Goal: Transaction & Acquisition: Purchase product/service

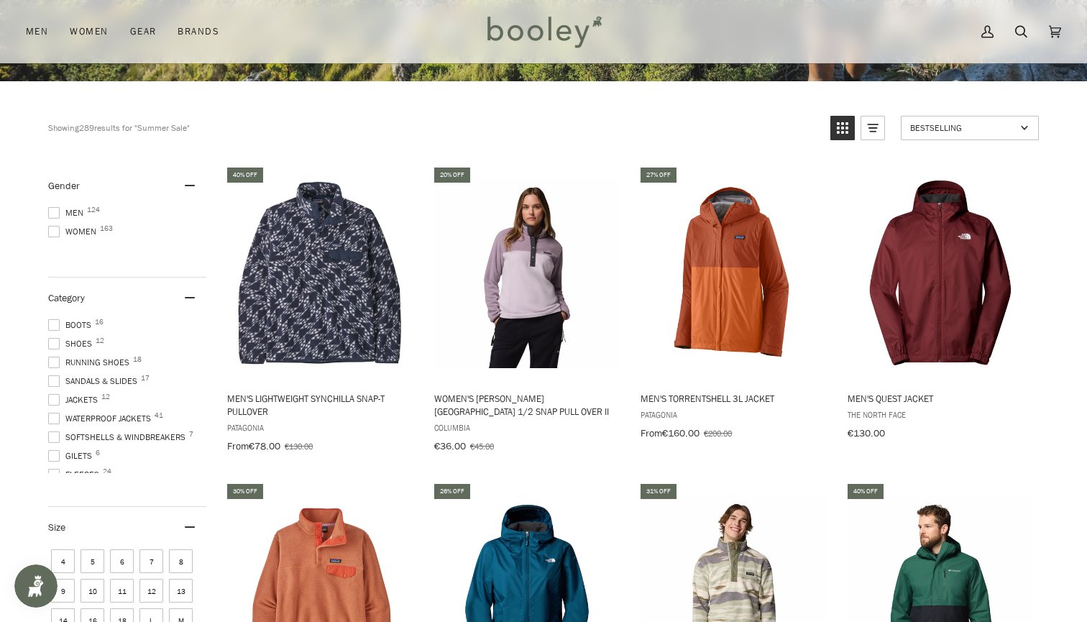
scroll to position [428, 0]
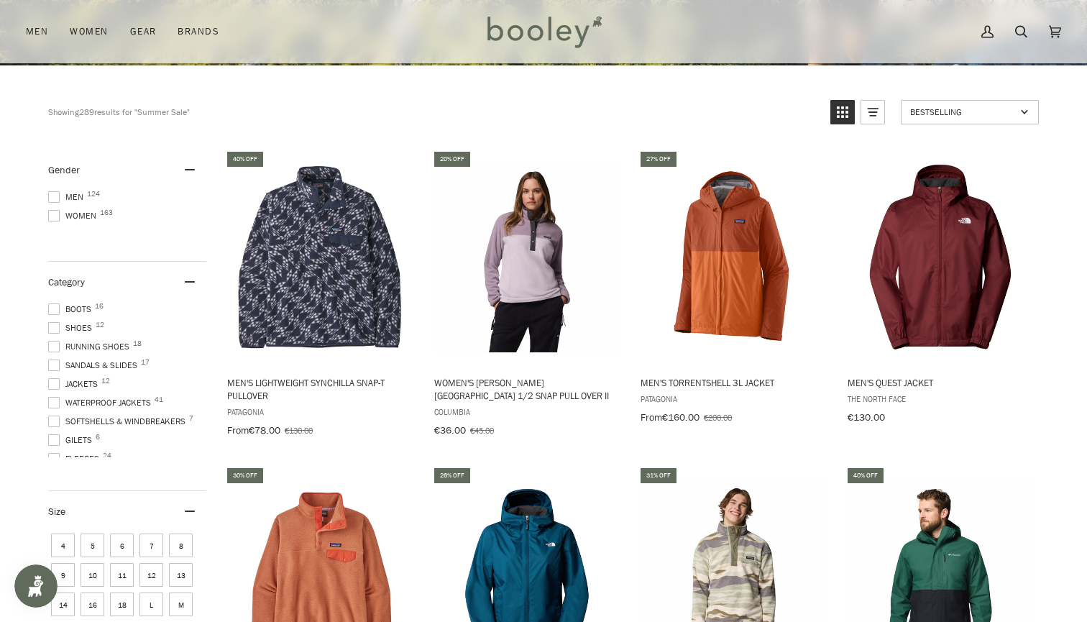
click at [52, 214] on span at bounding box center [54, 216] width 12 height 12
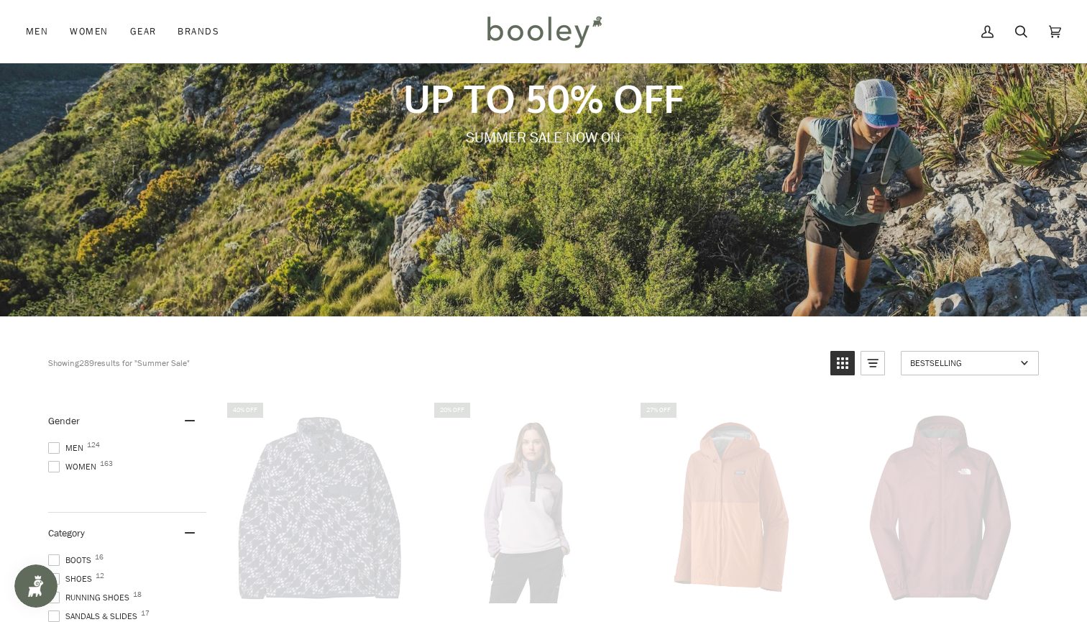
scroll to position [47, 0]
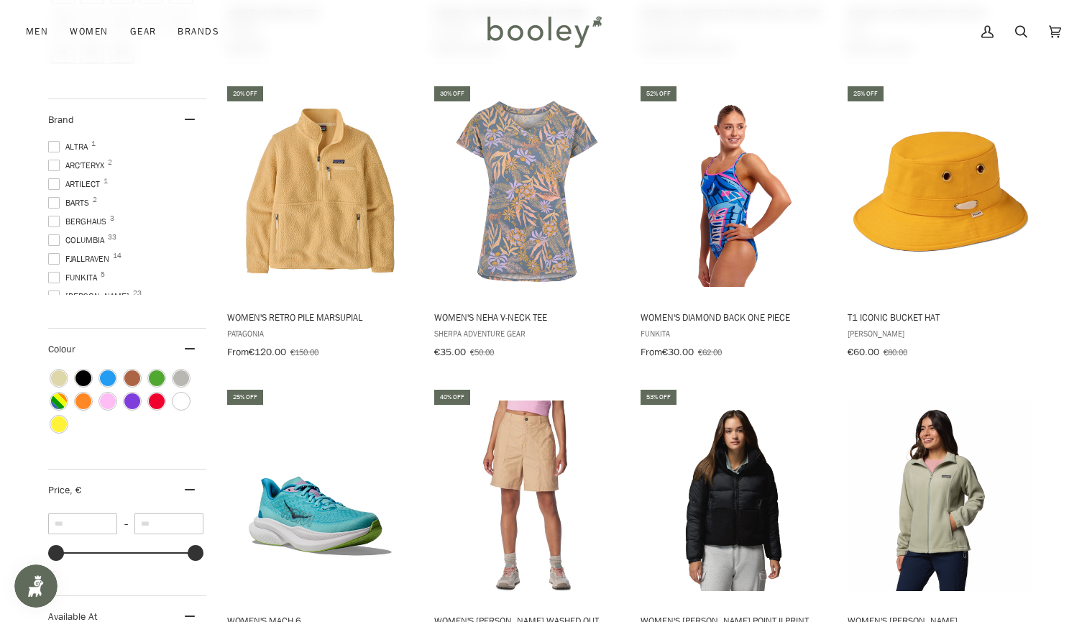
scroll to position [1116, 0]
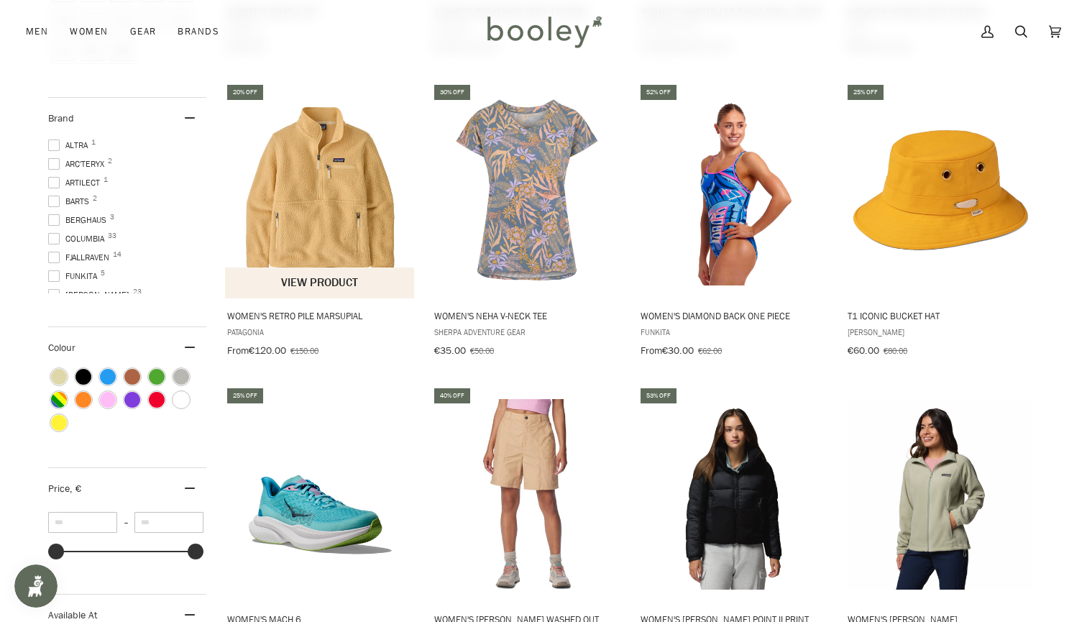
click at [345, 205] on img "Women's Retro Pile Marsupial" at bounding box center [320, 190] width 191 height 191
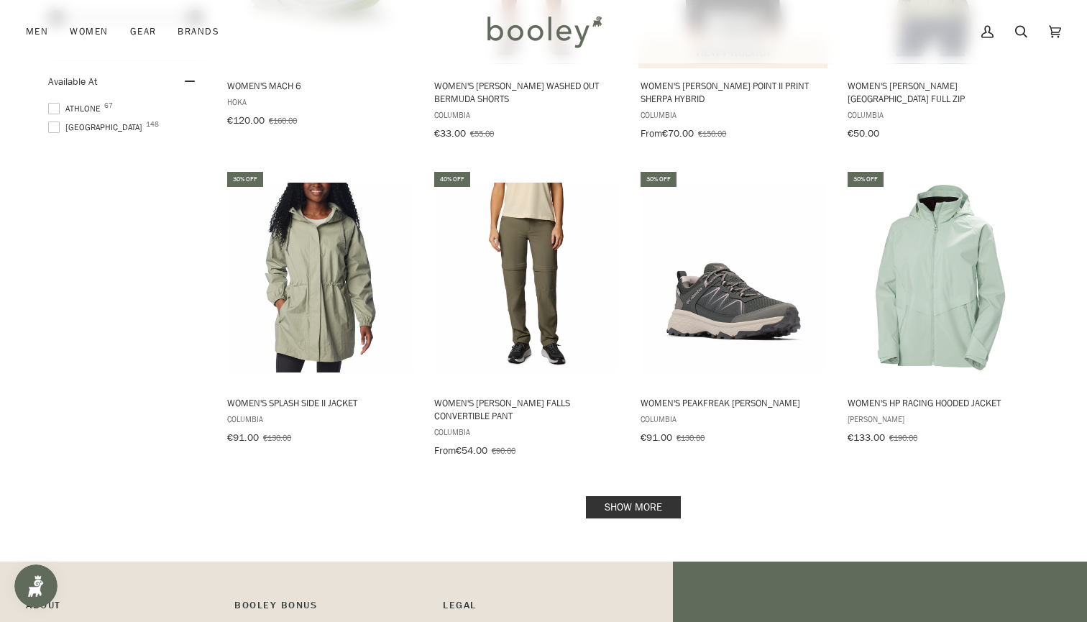
scroll to position [1647, 0]
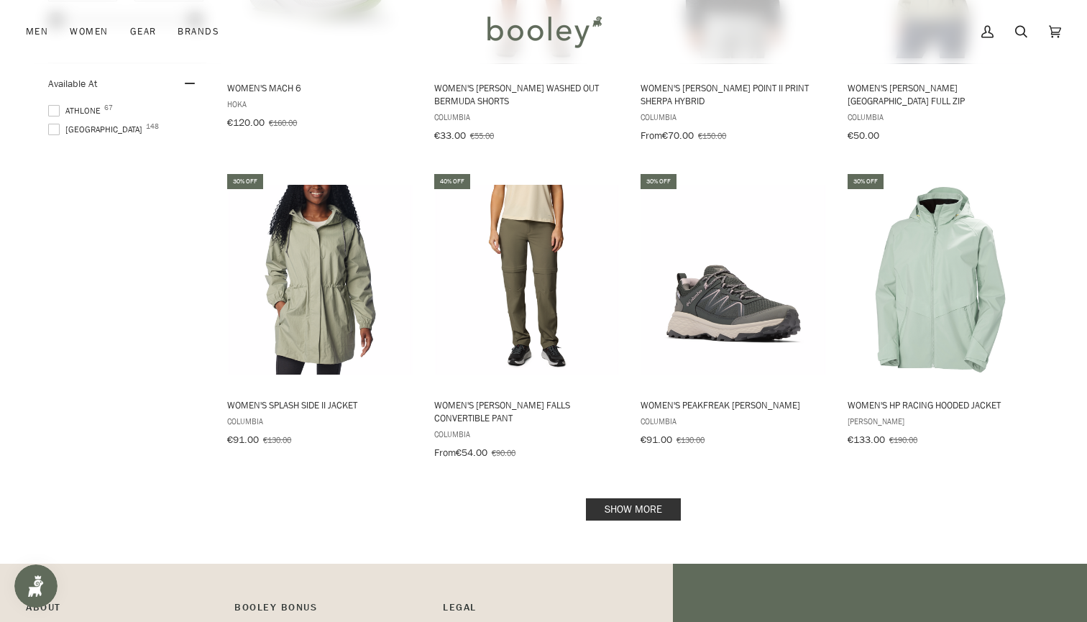
click at [633, 498] on link "Show more" at bounding box center [633, 509] width 95 height 22
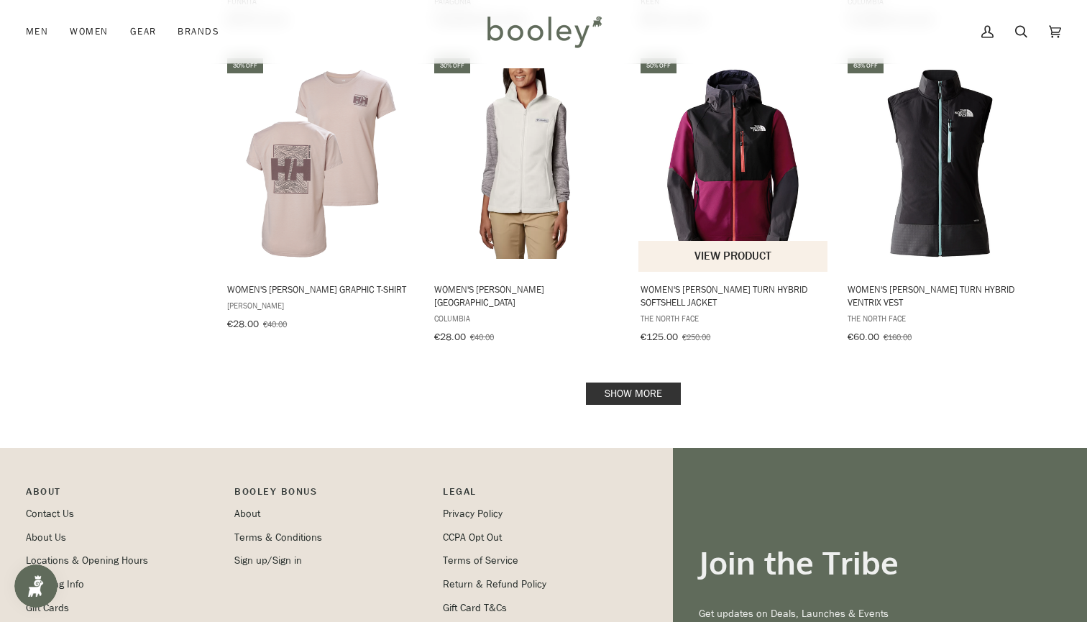
scroll to position [3334, 0]
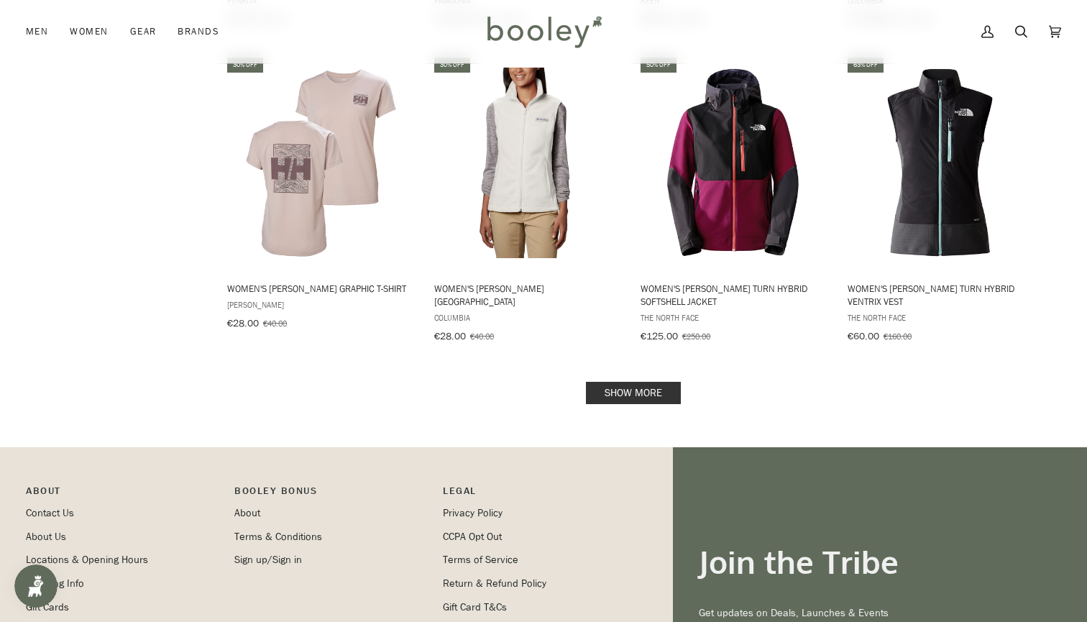
click at [661, 382] on link "Show more" at bounding box center [633, 393] width 95 height 22
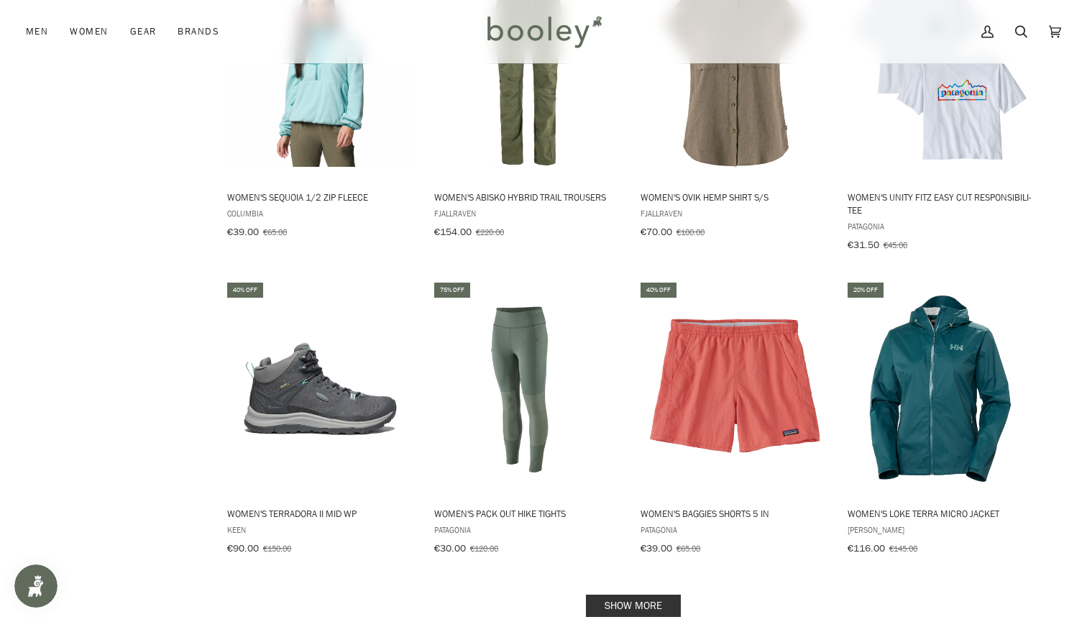
scroll to position [4717, 0]
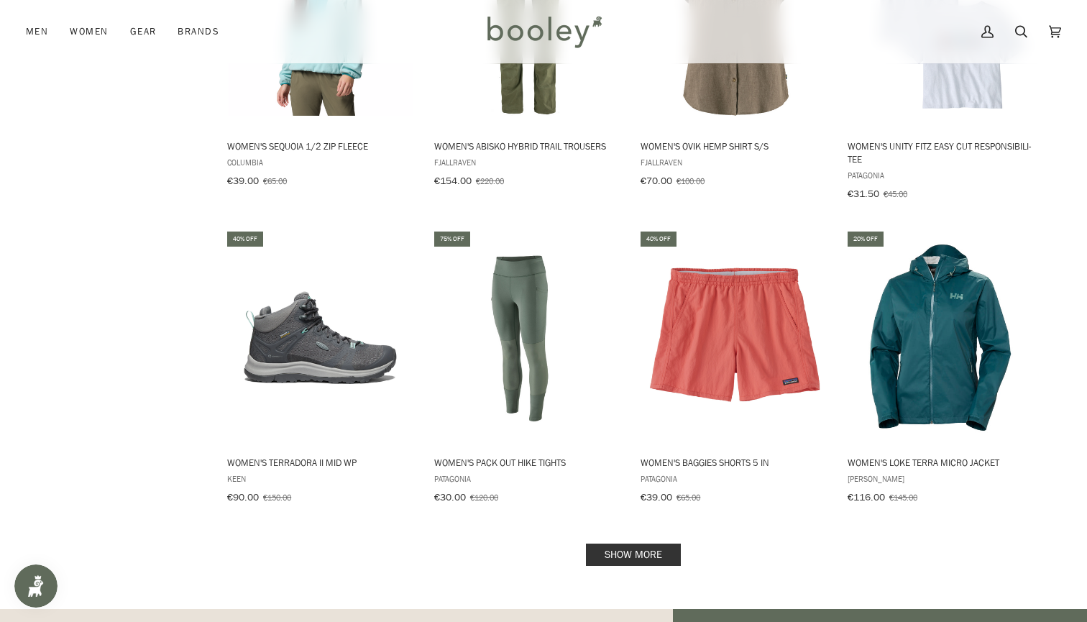
click at [671, 543] on link "Show more" at bounding box center [633, 554] width 95 height 22
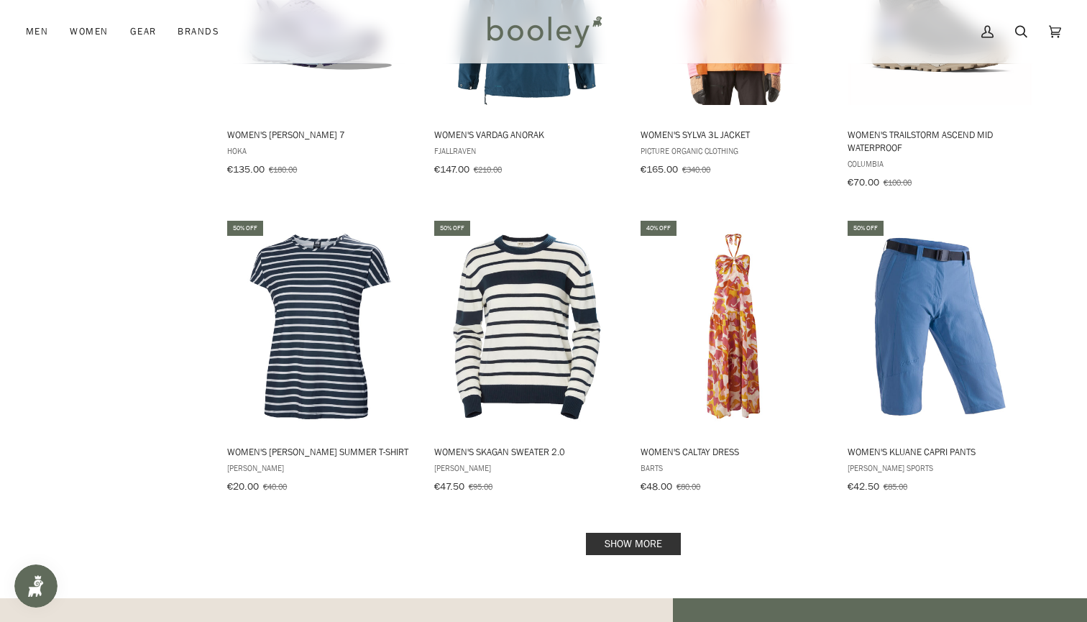
scroll to position [6291, 0]
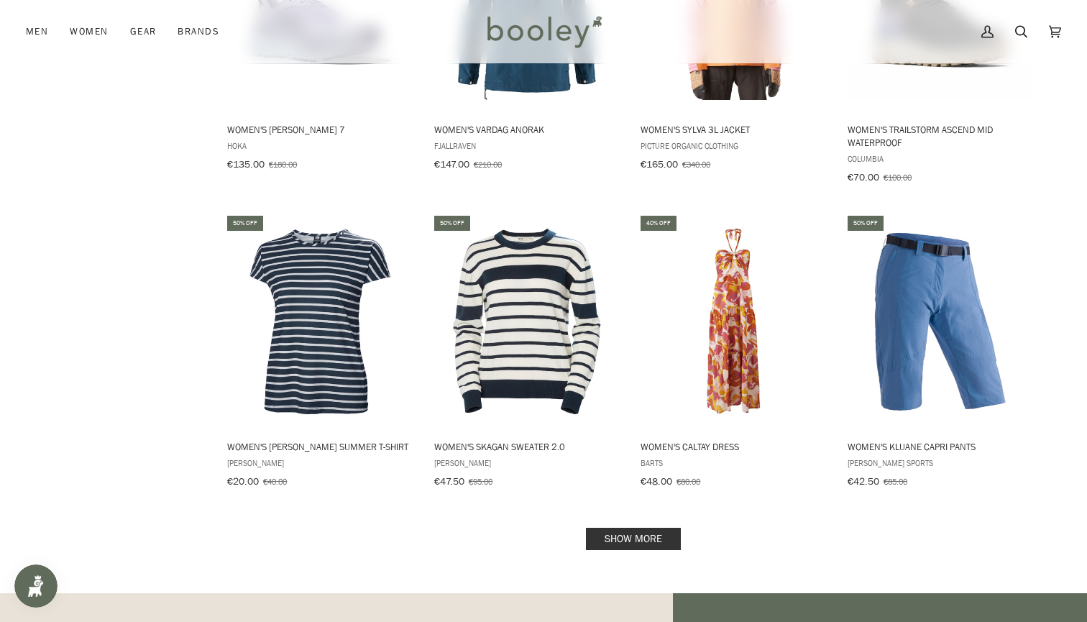
click at [655, 528] on link "Show more" at bounding box center [633, 539] width 95 height 22
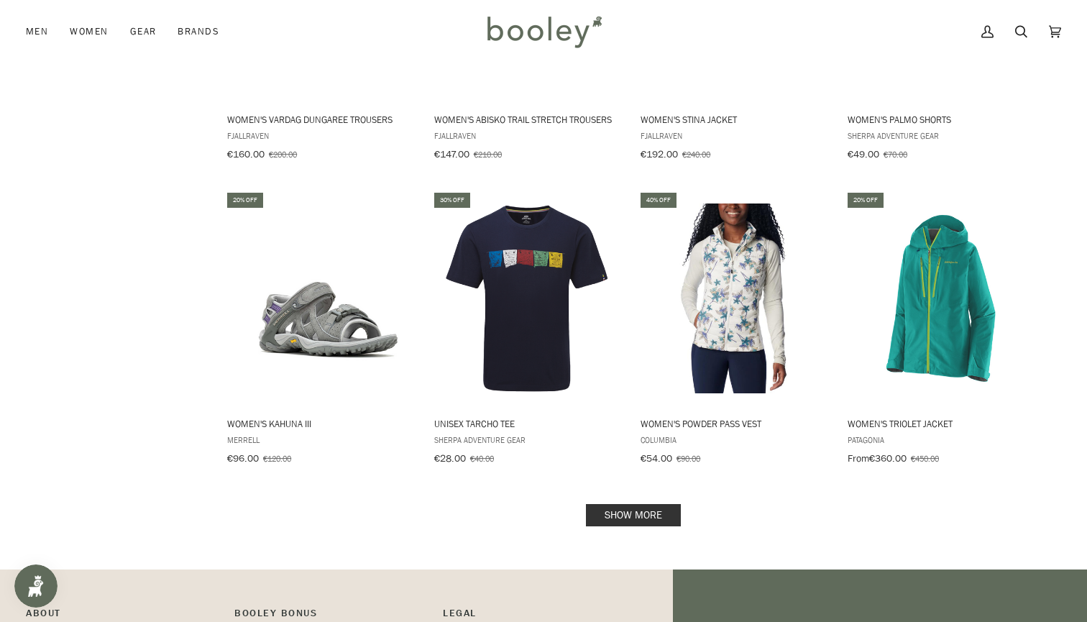
scroll to position [7837, 0]
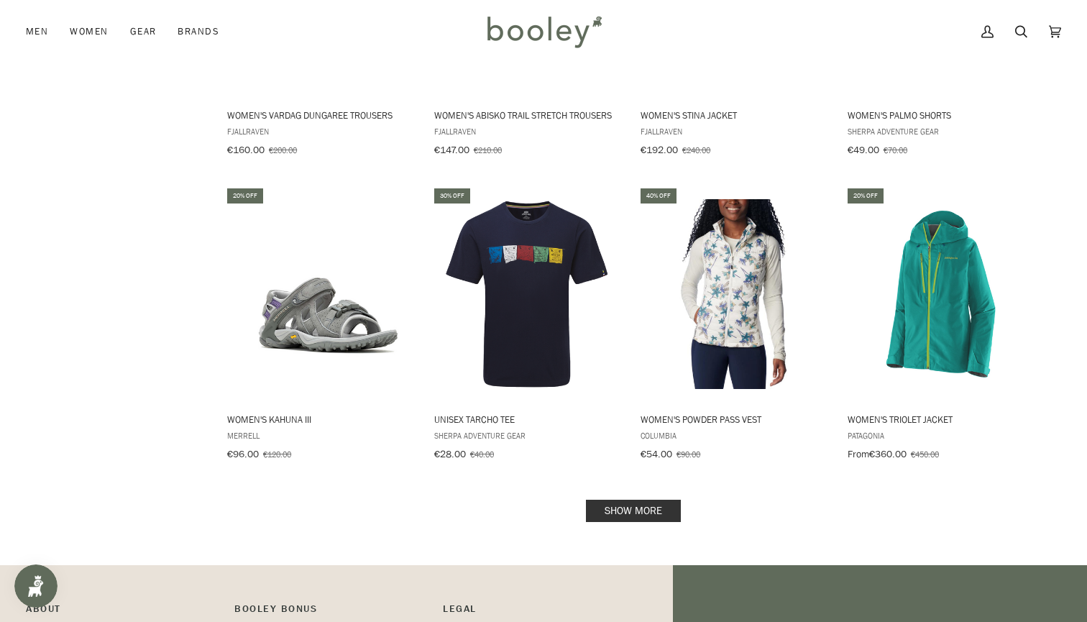
click at [652, 500] on link "Show more" at bounding box center [633, 511] width 95 height 22
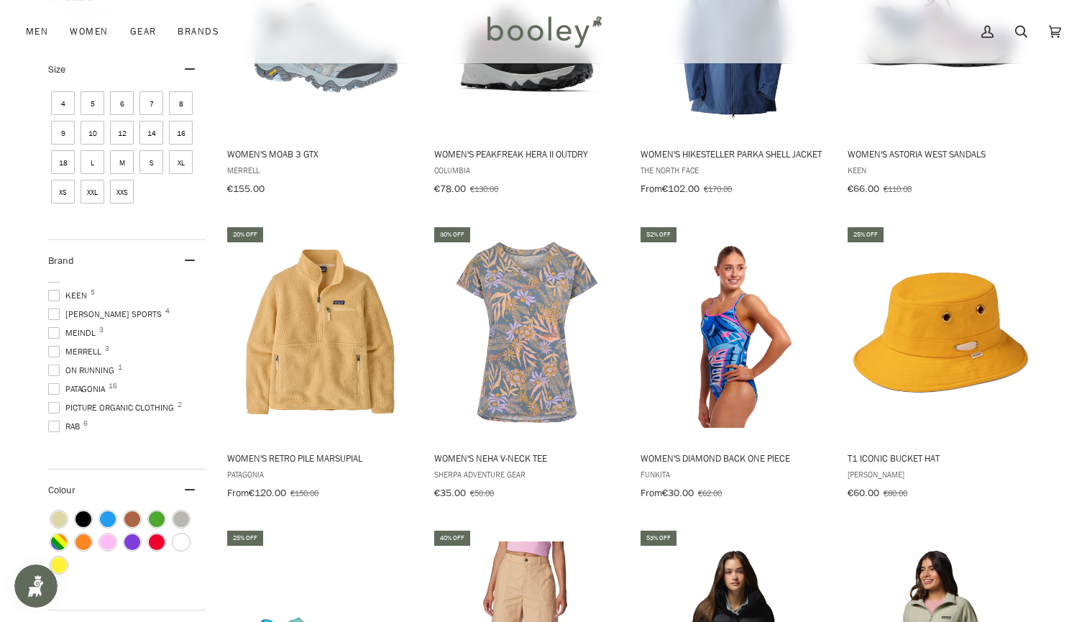
scroll to position [180, 0]
click at [52, 382] on span at bounding box center [54, 388] width 12 height 12
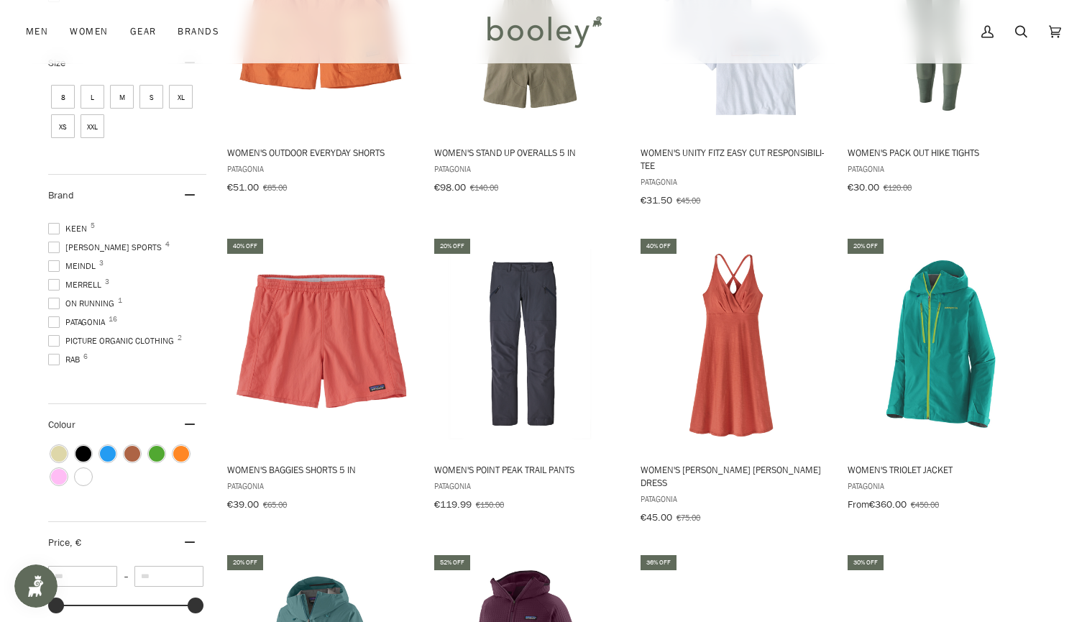
click at [52, 356] on span at bounding box center [54, 360] width 12 height 12
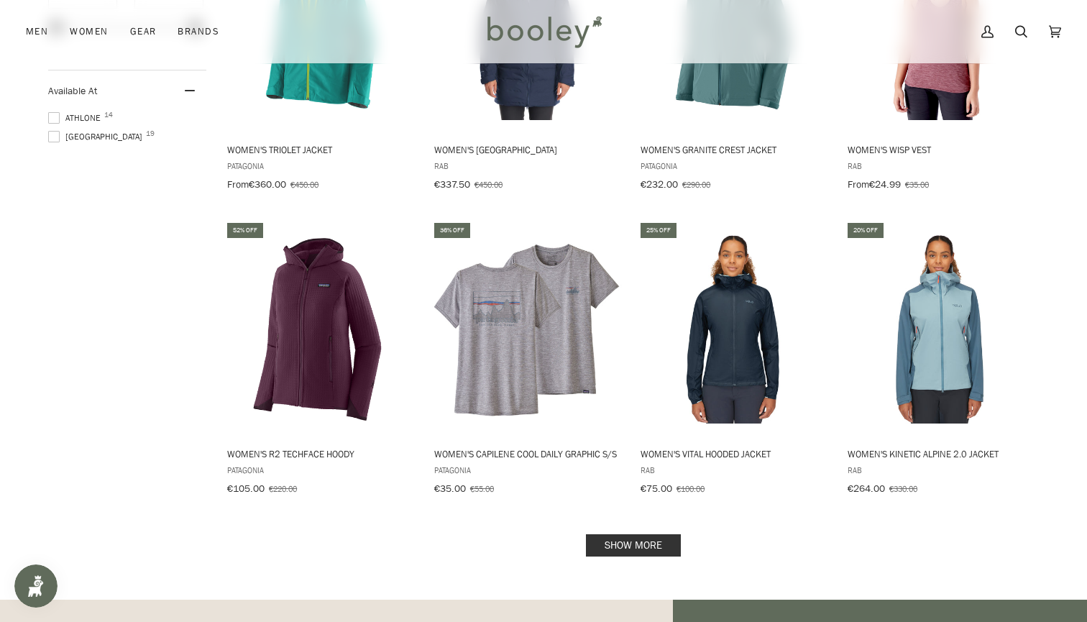
click at [650, 534] on link "Show more" at bounding box center [633, 545] width 95 height 22
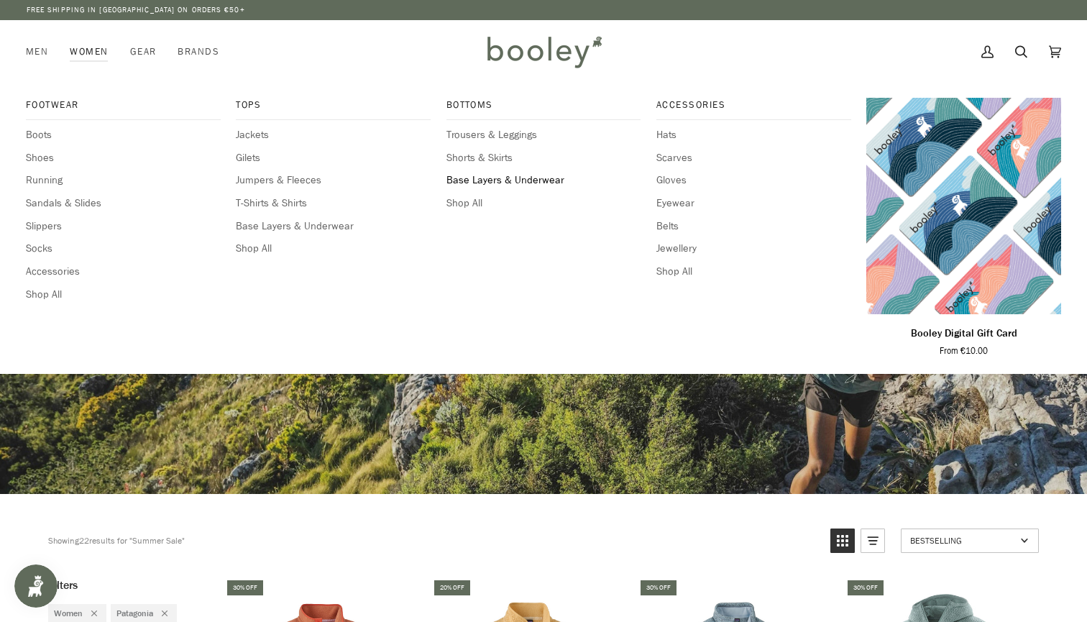
click at [541, 178] on span "Base Layers & Underwear" at bounding box center [543, 181] width 195 height 16
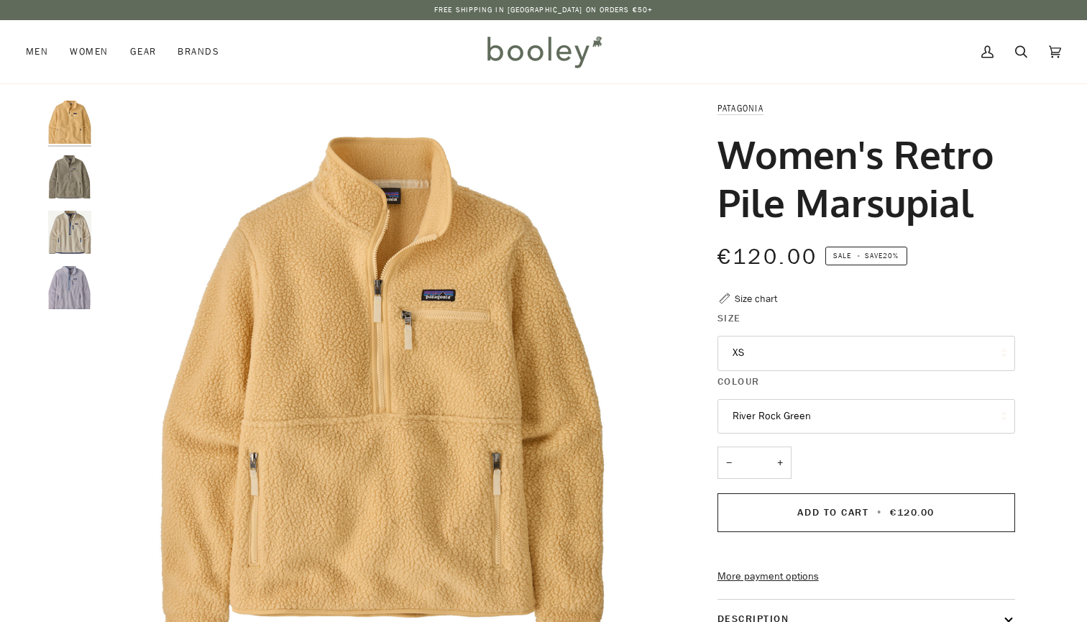
click at [778, 413] on button "River Rock Green" at bounding box center [866, 416] width 298 height 35
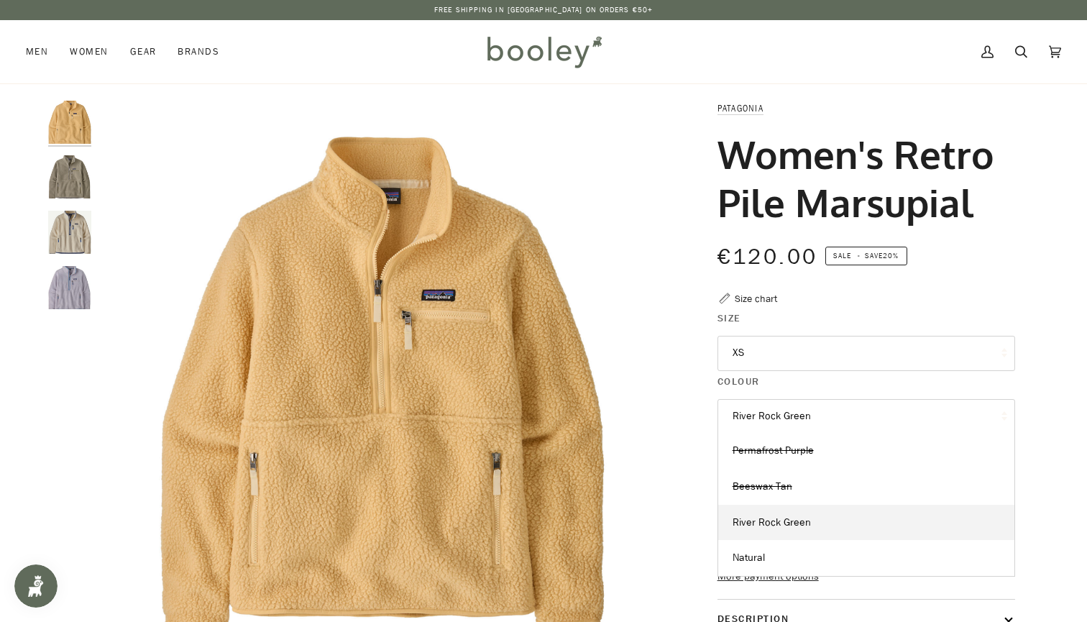
click at [71, 237] on img "Women's Retro Pile Marsupial" at bounding box center [69, 232] width 43 height 43
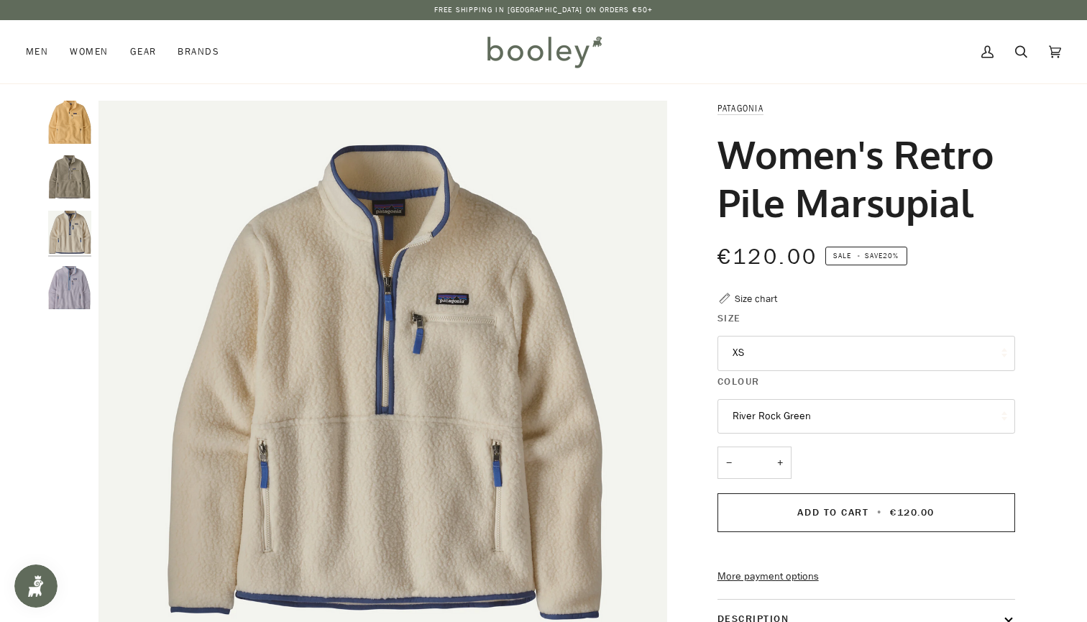
click at [74, 160] on img "Patagonia Women's Retro Pile Marsupial River Rock Green - Booley Galway" at bounding box center [69, 176] width 43 height 43
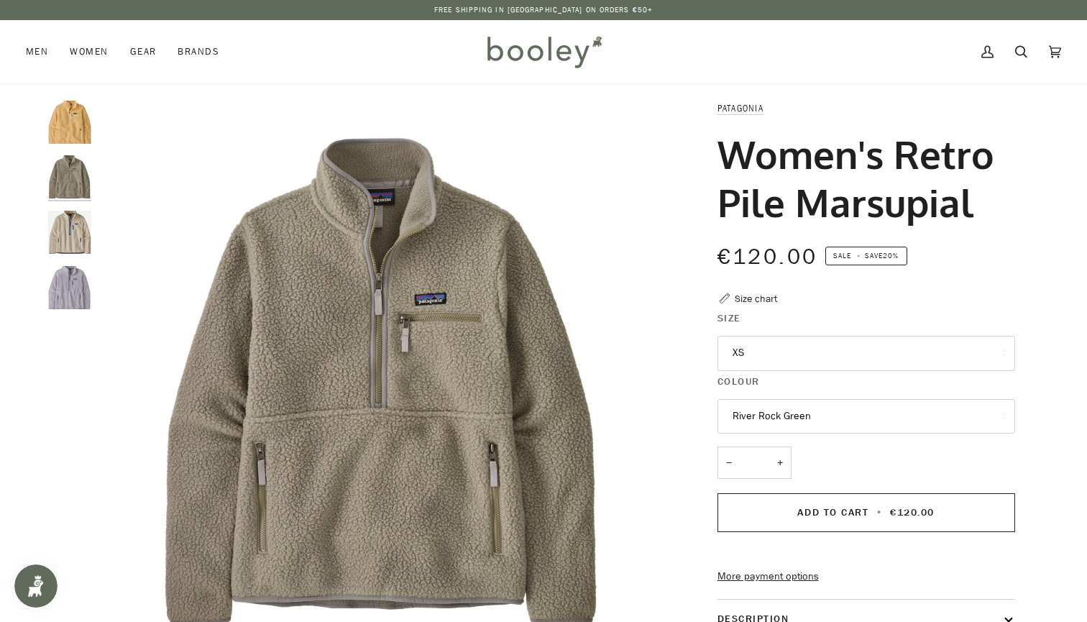
click at [73, 123] on img "Patagonia Women's Retro Pile Marsupial Beeswax Tan - Booley Galway" at bounding box center [69, 122] width 43 height 43
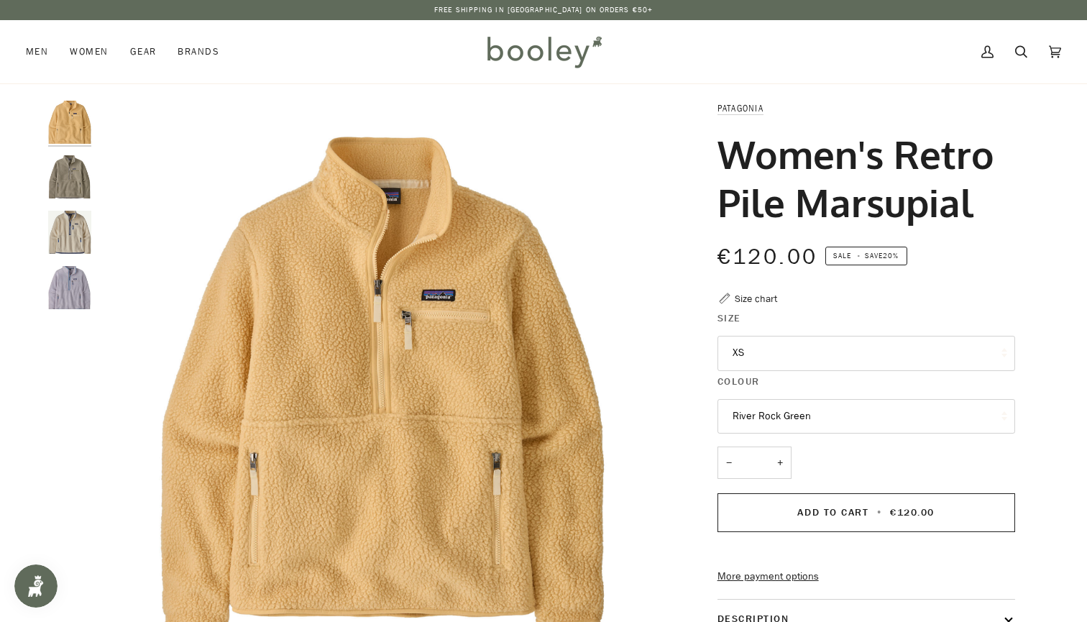
click at [74, 188] on img "Patagonia Women's Retro Pile Marsupial River Rock Green - Booley Galway" at bounding box center [69, 176] width 43 height 43
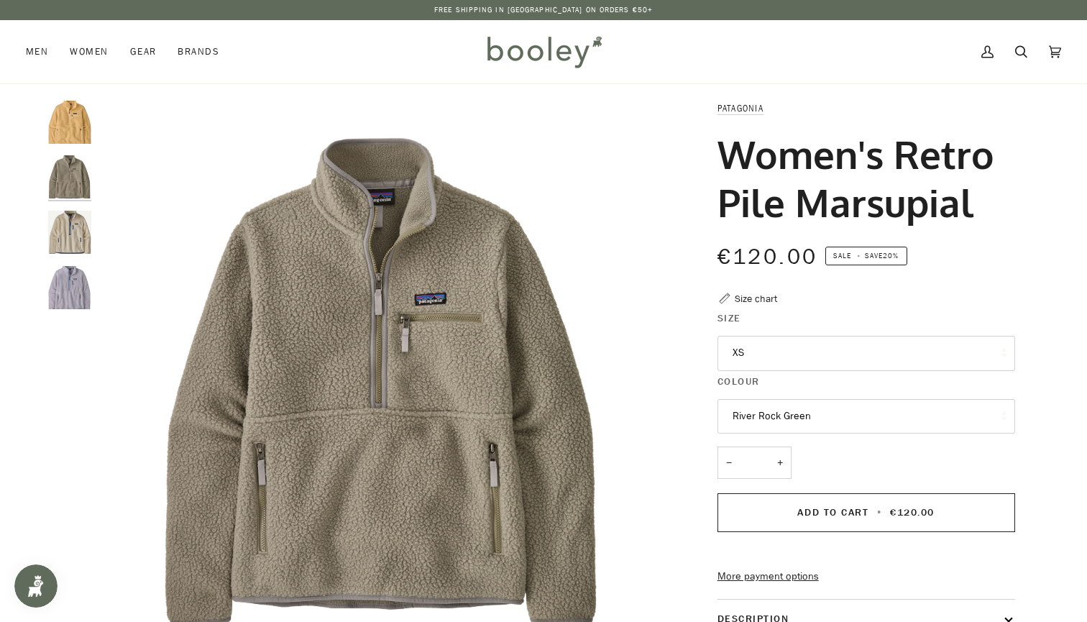
click at [75, 227] on img "Women's Retro Pile Marsupial" at bounding box center [69, 232] width 43 height 43
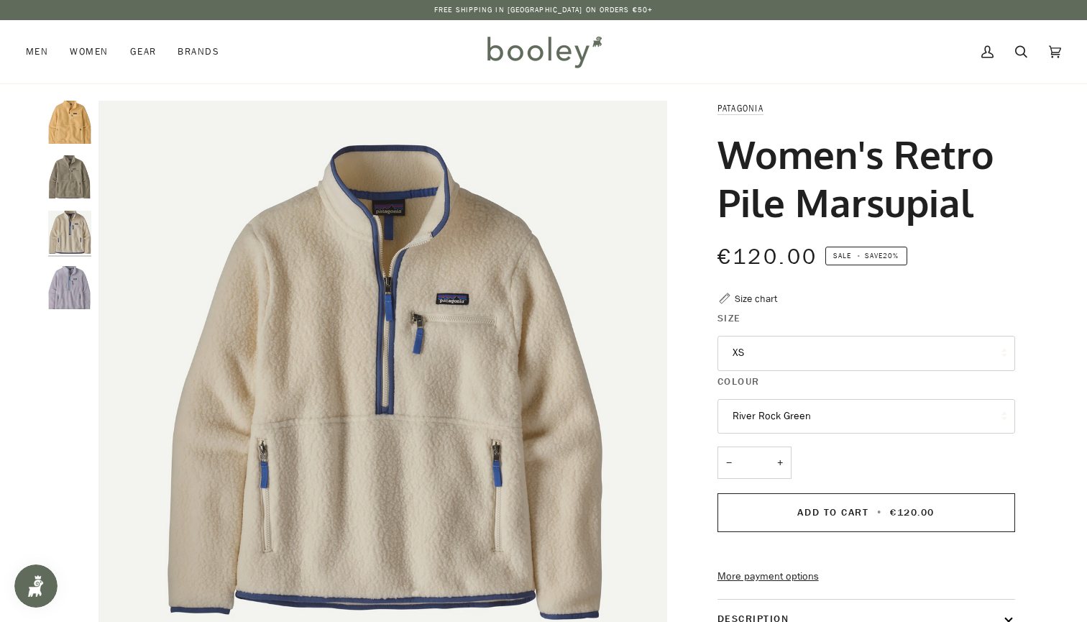
click at [71, 283] on img "Women's Retro Pile Marsupial" at bounding box center [69, 287] width 43 height 43
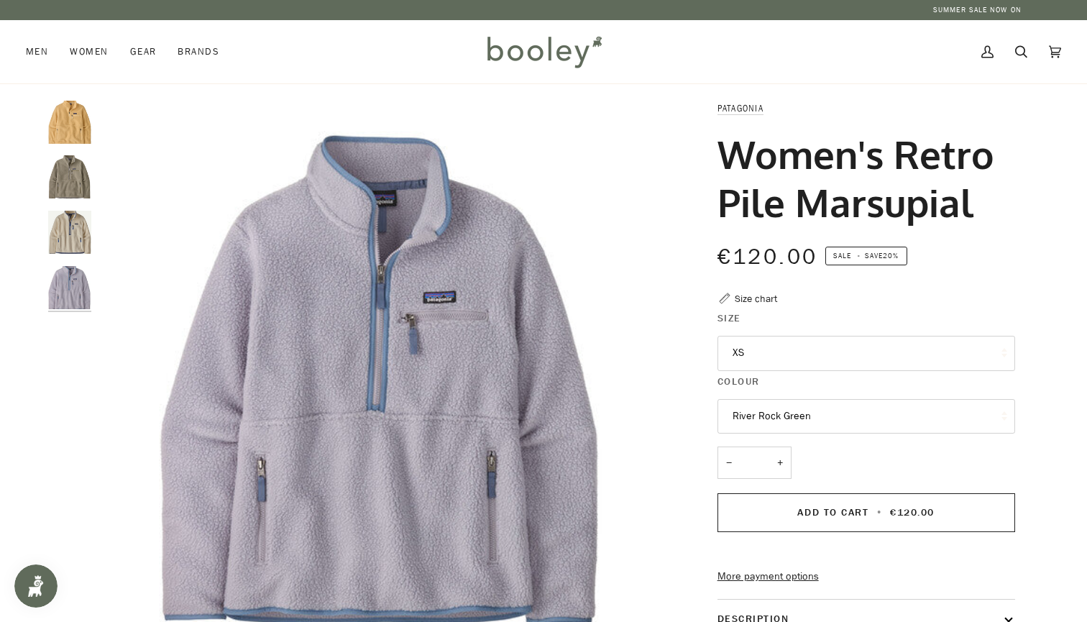
click at [67, 231] on img "Women's Retro Pile Marsupial" at bounding box center [69, 232] width 43 height 43
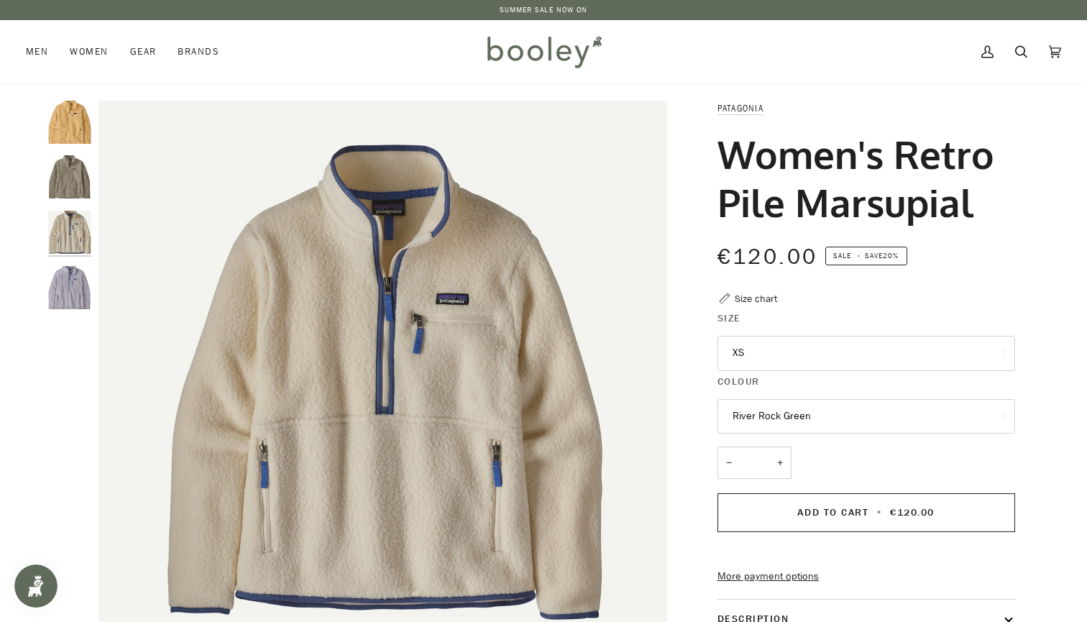
click at [803, 405] on button "River Rock Green" at bounding box center [866, 416] width 298 height 35
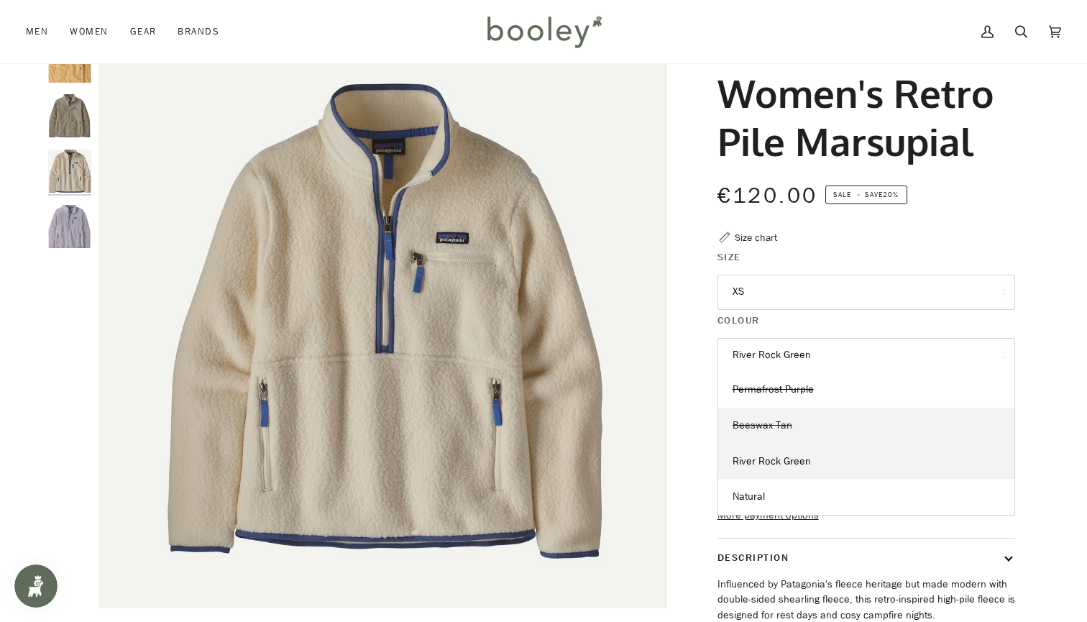
scroll to position [63, 0]
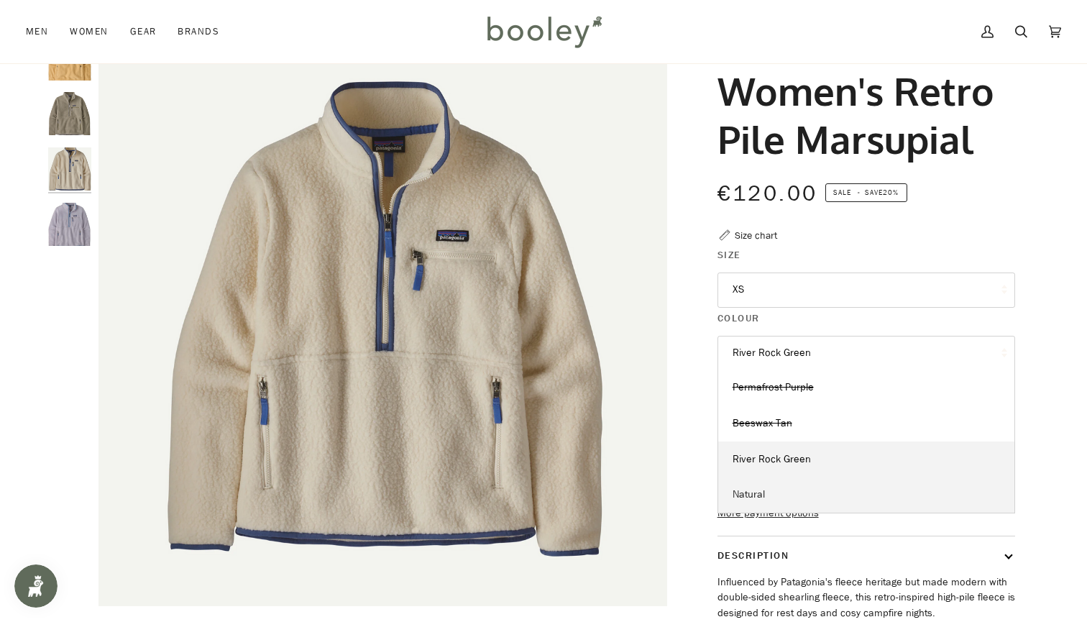
click at [758, 482] on link "Natural" at bounding box center [866, 495] width 296 height 36
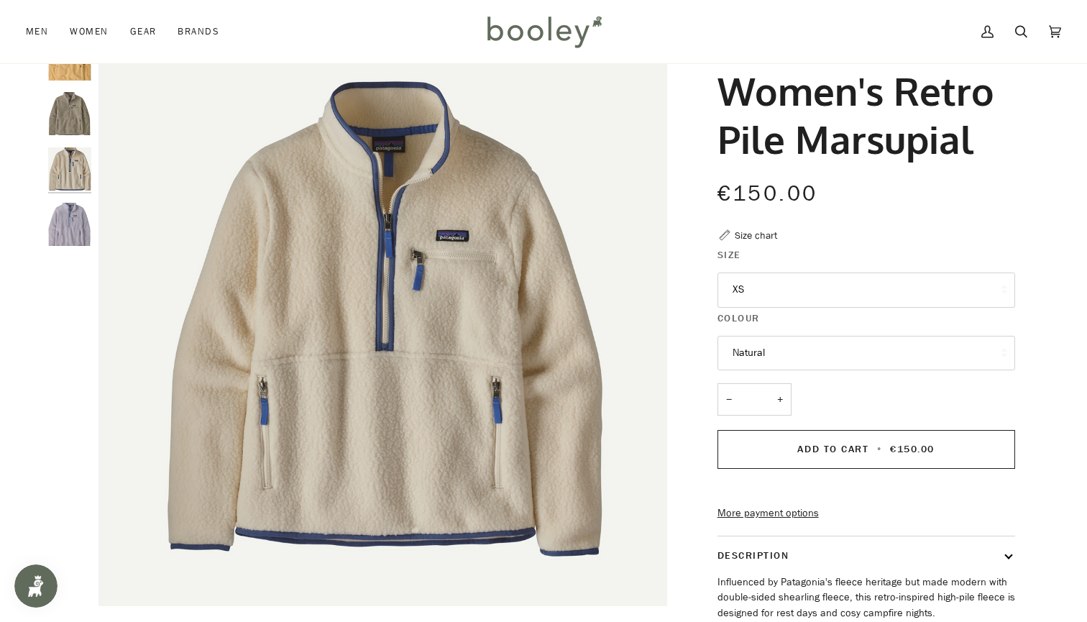
click at [780, 348] on button "Natural" at bounding box center [866, 353] width 298 height 35
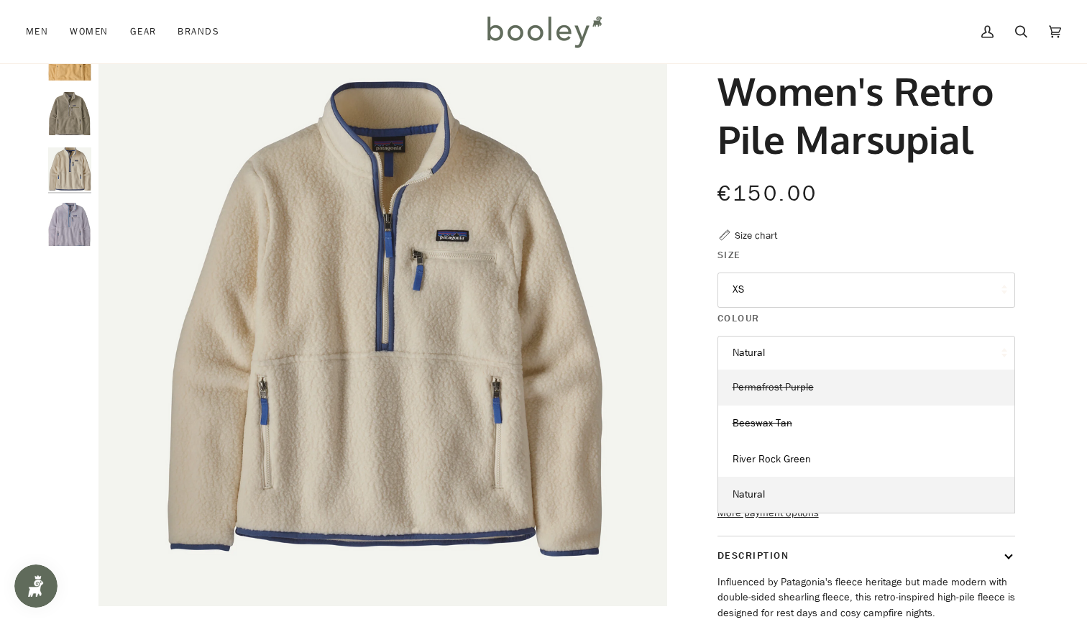
click at [774, 384] on span "Permafrost Purple" at bounding box center [773, 387] width 81 height 14
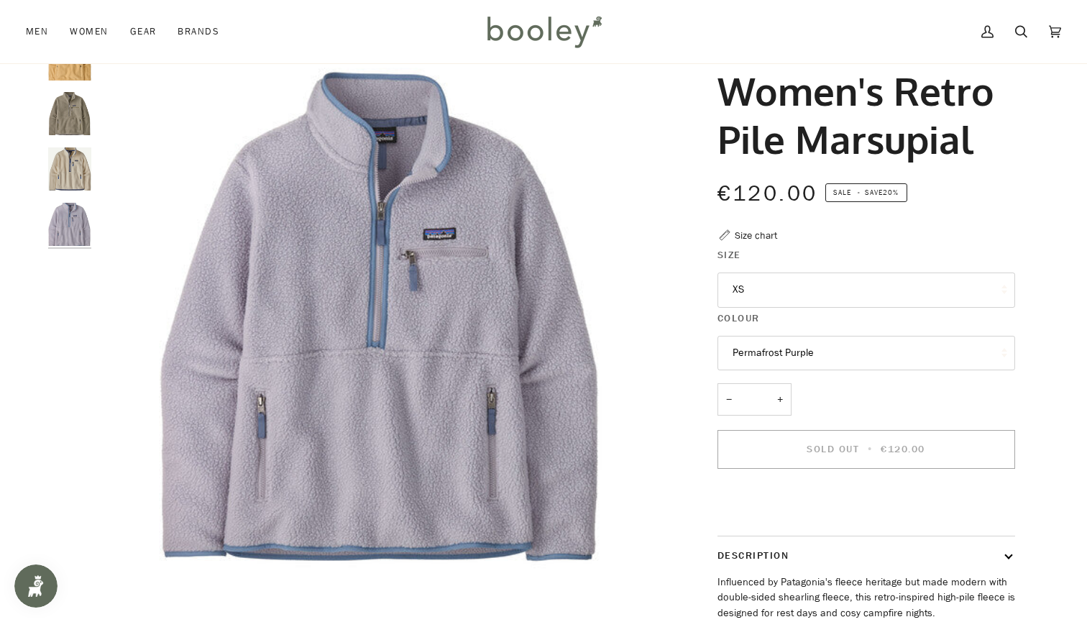
click at [774, 354] on button "Permafrost Purple" at bounding box center [866, 353] width 298 height 35
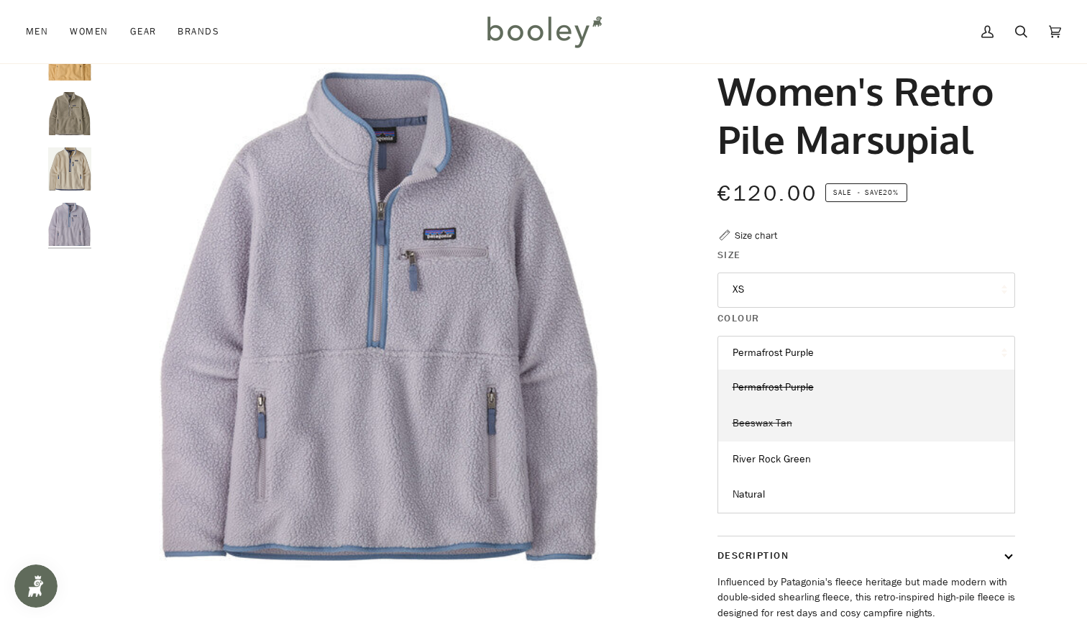
click at [769, 416] on span "Beeswax Tan" at bounding box center [763, 423] width 60 height 14
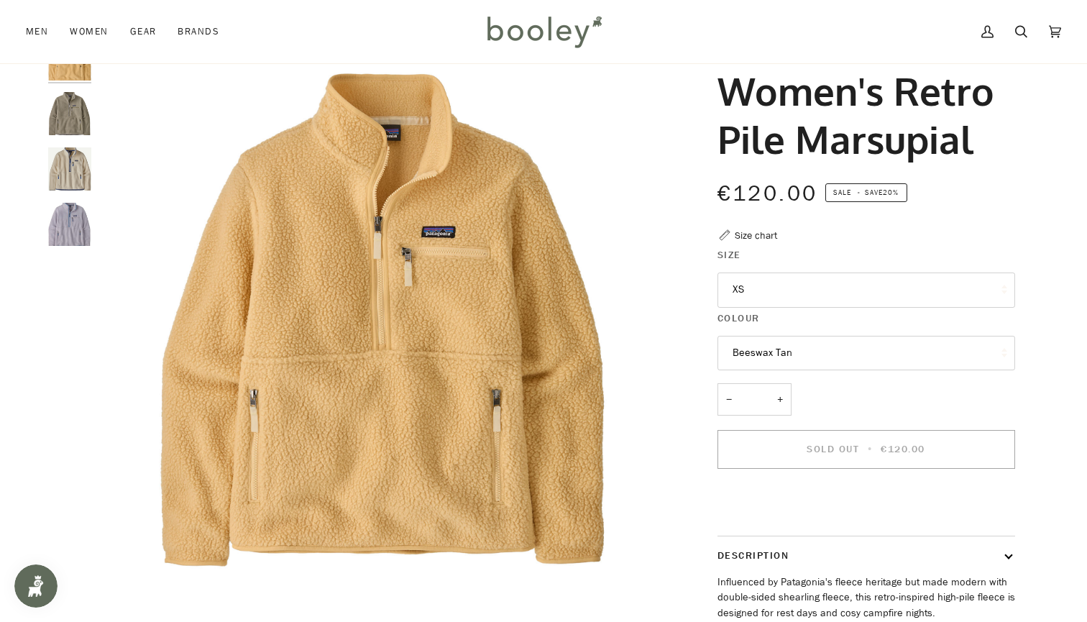
click at [776, 352] on button "Beeswax Tan" at bounding box center [866, 353] width 298 height 35
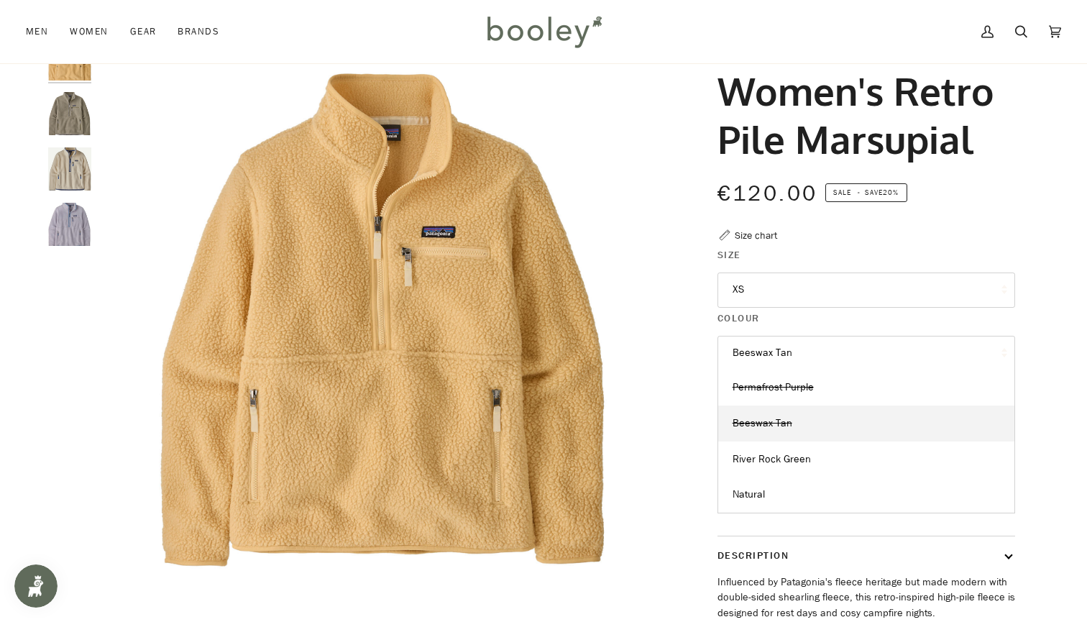
click at [774, 346] on button "Beeswax Tan" at bounding box center [866, 353] width 298 height 35
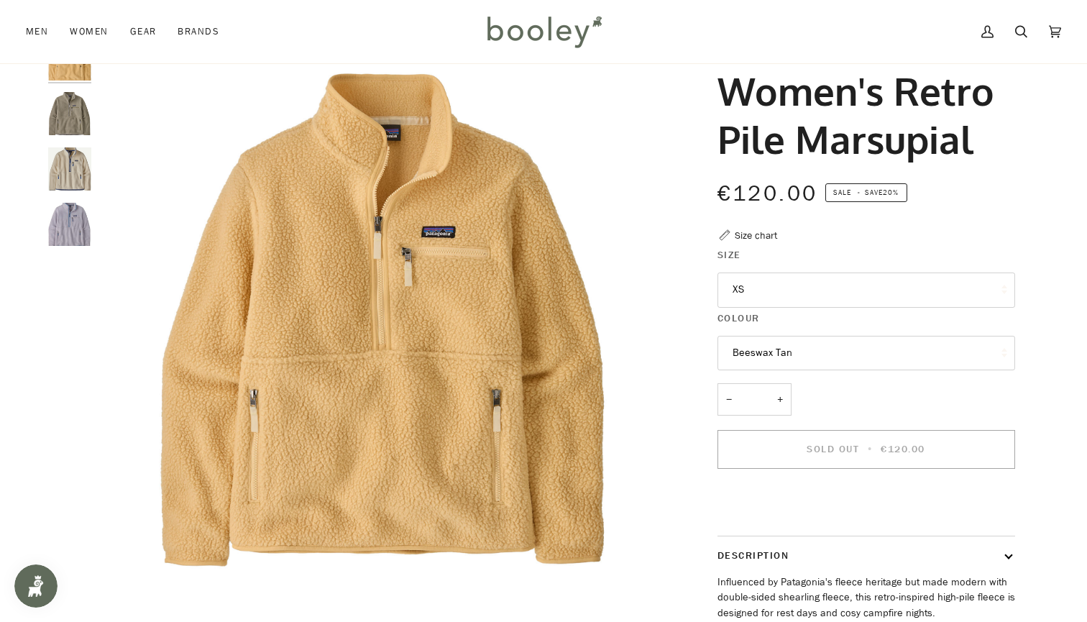
click at [779, 356] on button "Beeswax Tan" at bounding box center [866, 353] width 298 height 35
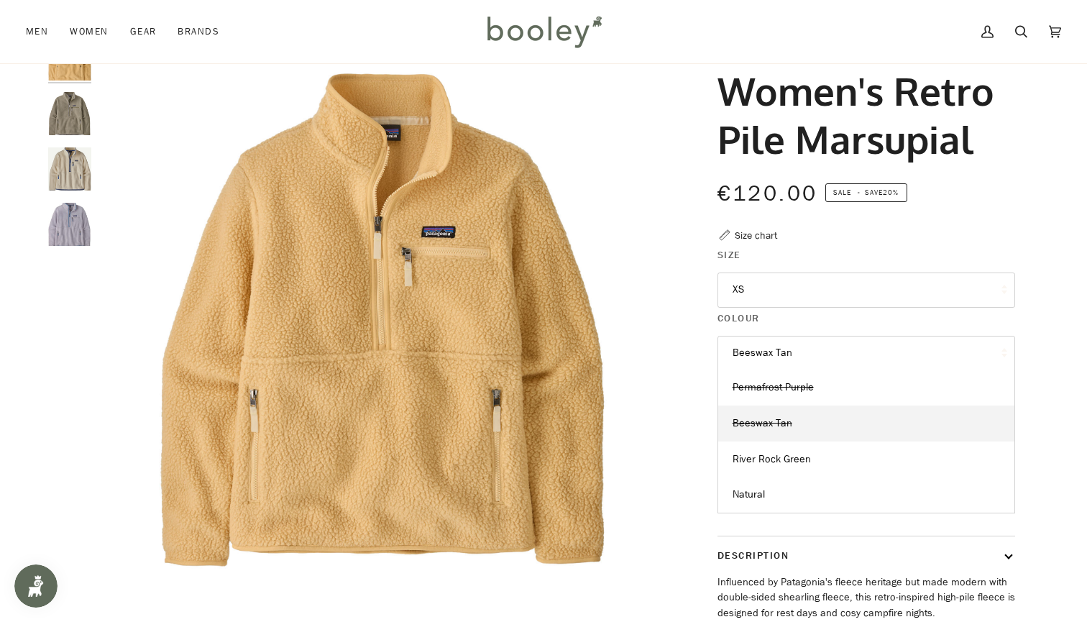
click at [776, 350] on button "Beeswax Tan" at bounding box center [866, 353] width 298 height 35
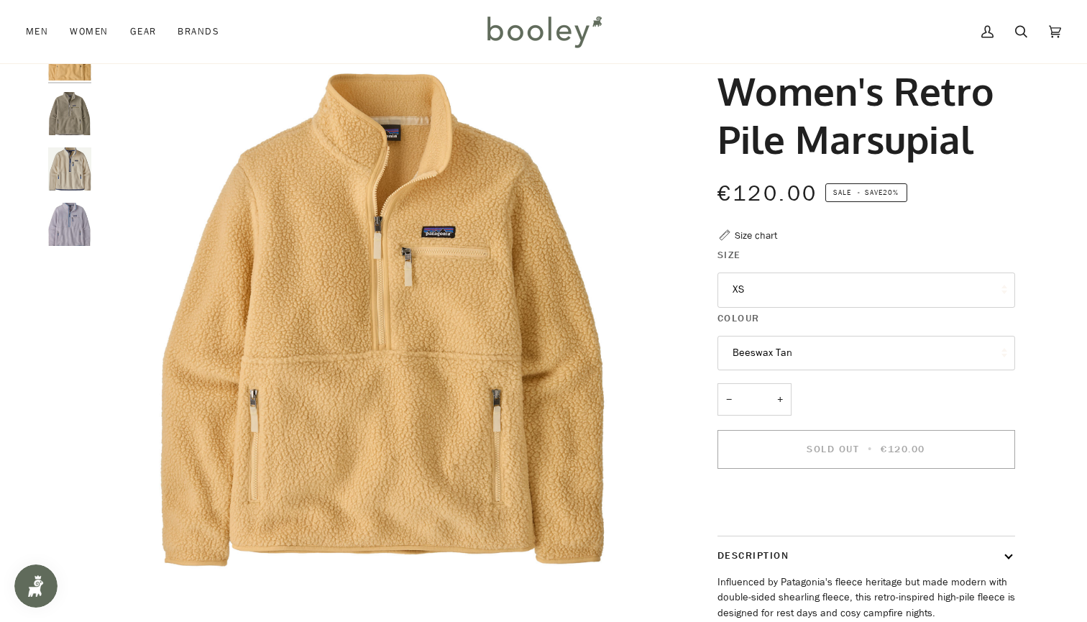
click at [776, 350] on button "Beeswax Tan" at bounding box center [866, 353] width 298 height 35
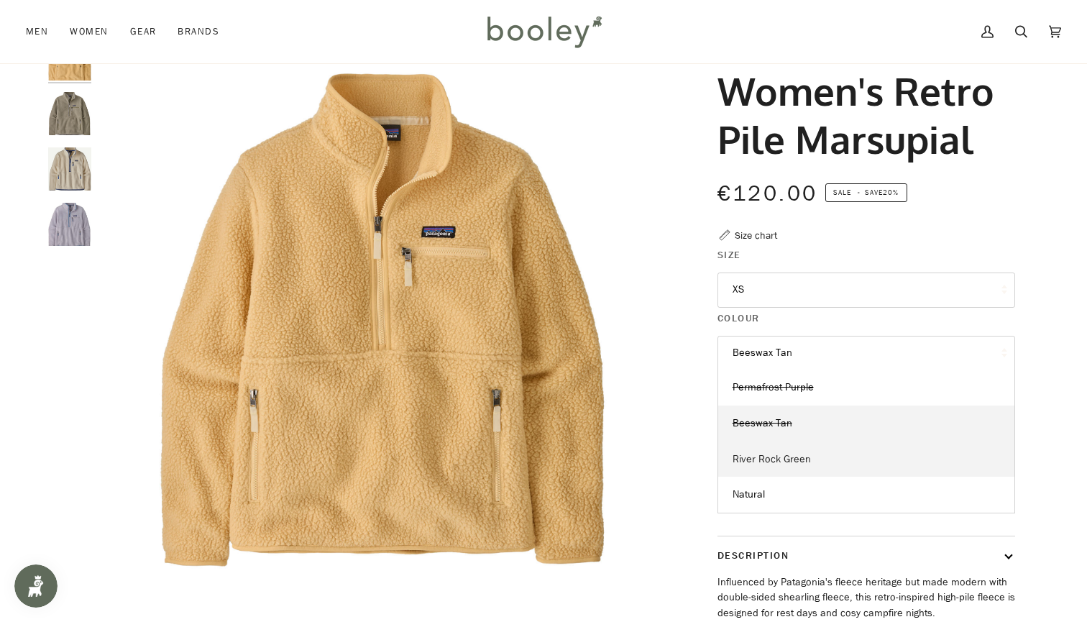
click at [766, 454] on span "River Rock Green" at bounding box center [772, 459] width 78 height 14
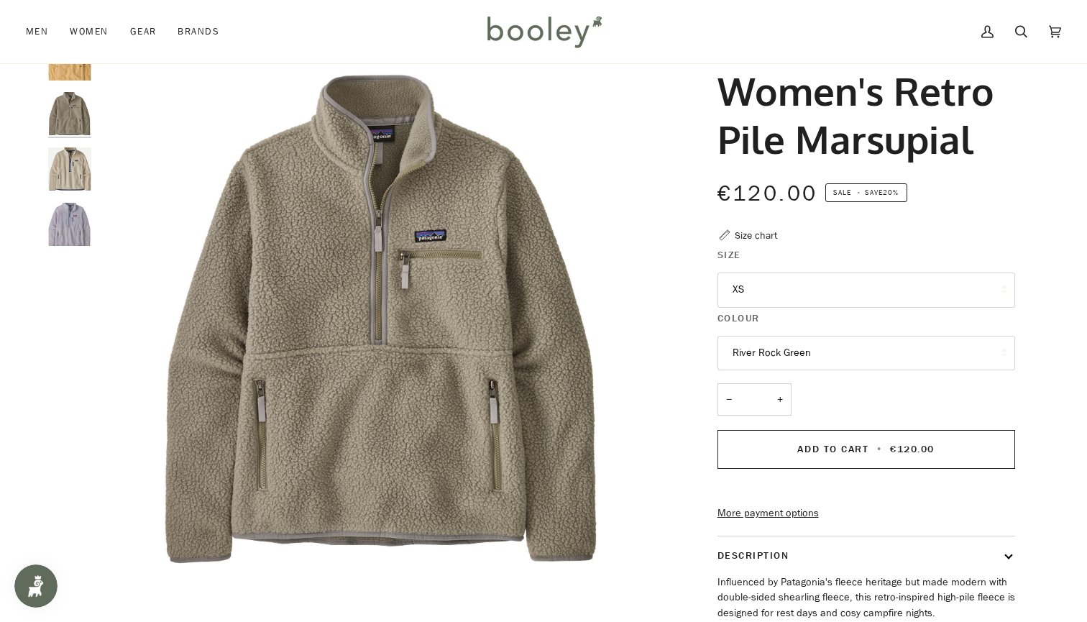
click at [771, 346] on button "River Rock Green" at bounding box center [866, 353] width 298 height 35
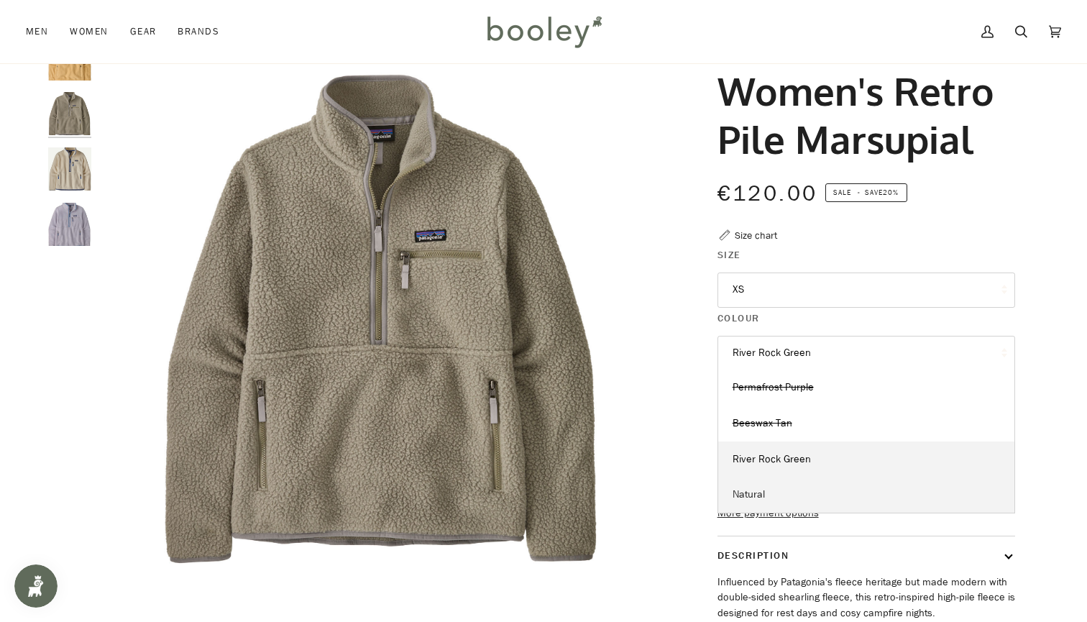
click at [761, 490] on span "Natural" at bounding box center [749, 494] width 32 height 14
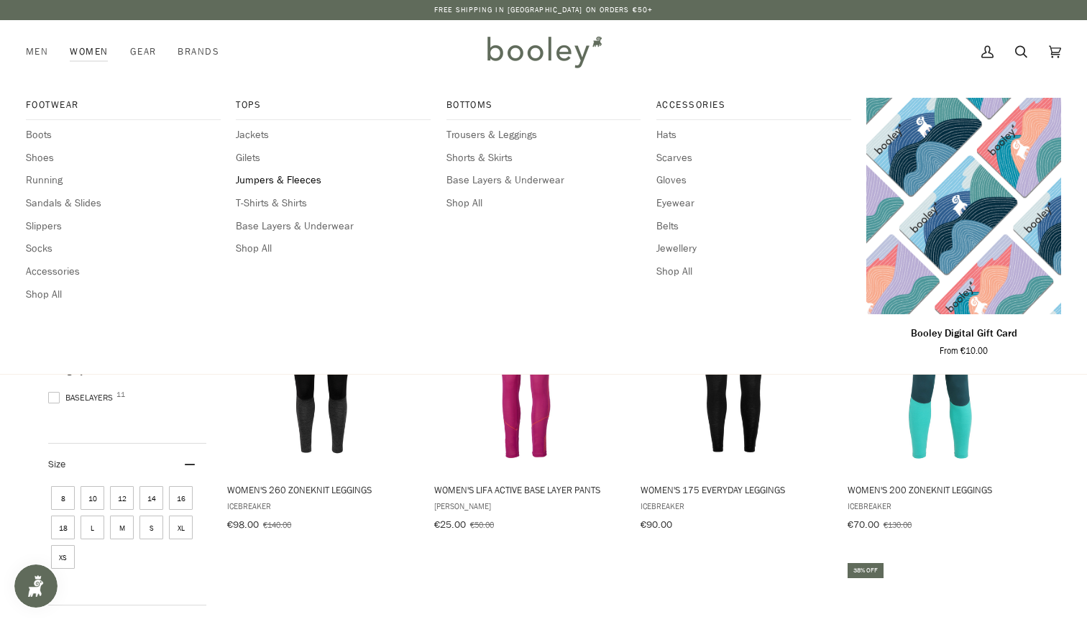
click at [272, 179] on span "Jumpers & Fleeces" at bounding box center [333, 181] width 195 height 16
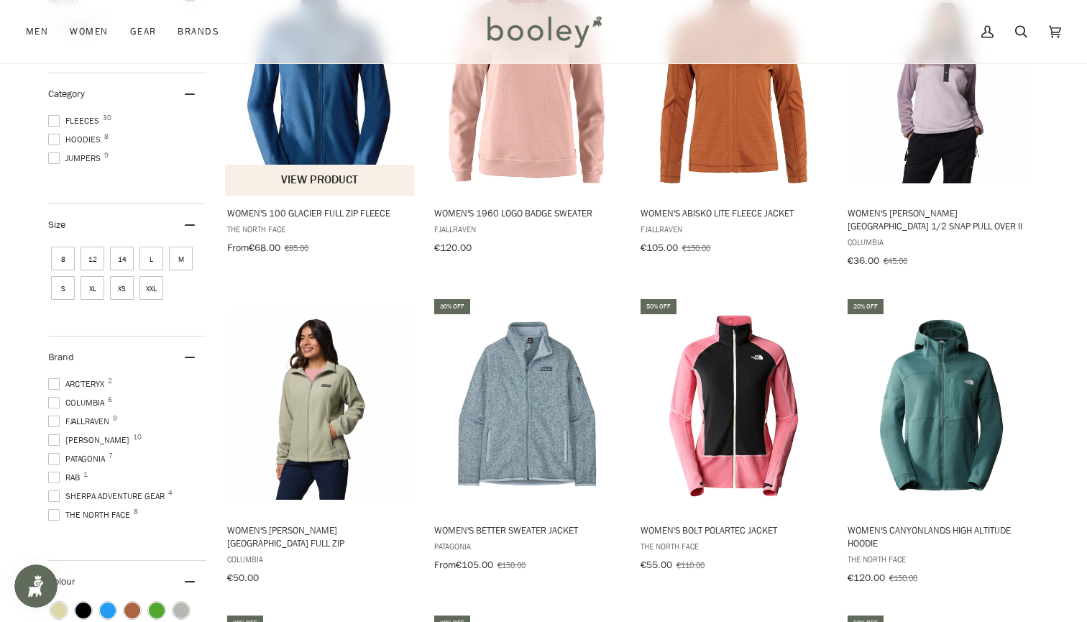
scroll to position [283, 1]
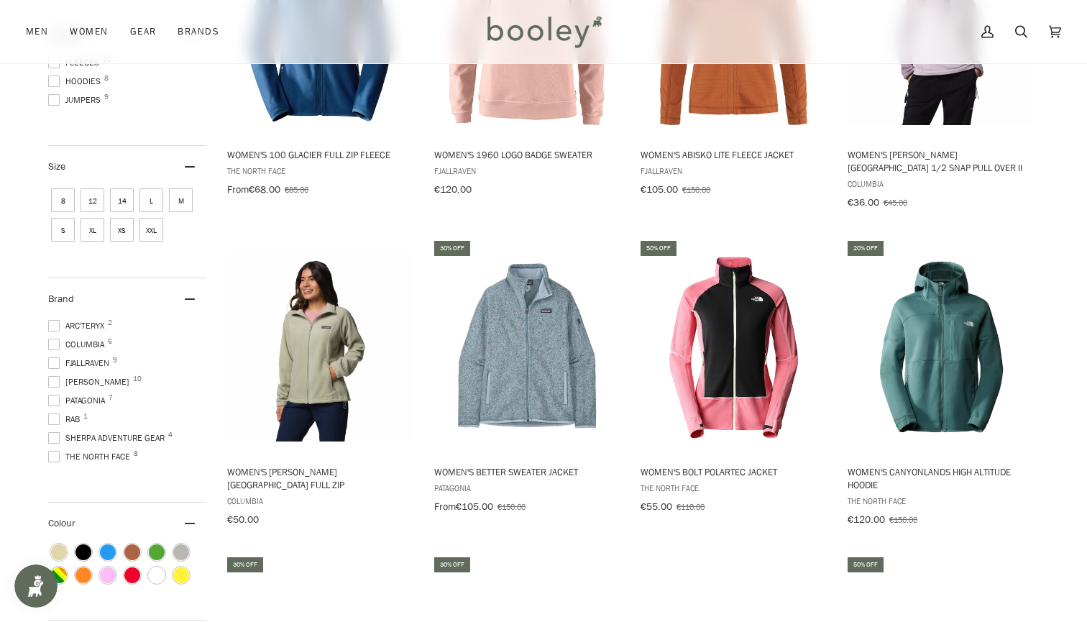
click at [55, 399] on span at bounding box center [54, 401] width 12 height 12
